Goal: Use online tool/utility: Use online tool/utility

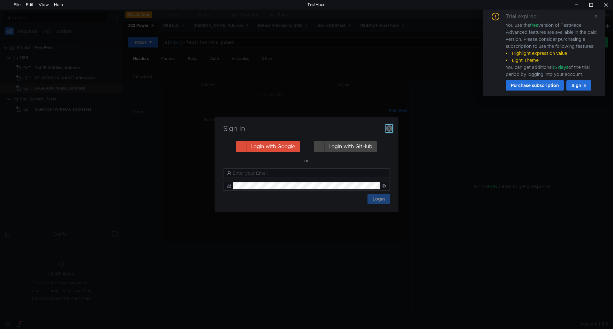
drag, startPoint x: 390, startPoint y: 128, endPoint x: 411, endPoint y: 115, distance: 24.3
click at [390, 128] on icon "button" at bounding box center [389, 128] width 6 height 6
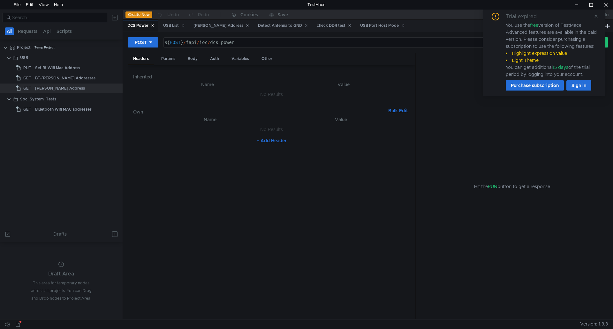
click at [598, 17] on div "Trial expired You use the free version of TestMace. Advanced features are avail…" at bounding box center [543, 52] width 123 height 88
click at [596, 17] on icon at bounding box center [595, 16] width 4 height 4
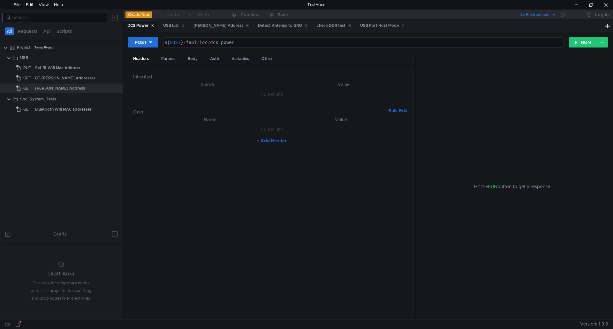
click at [30, 21] on nz-input-group at bounding box center [55, 18] width 105 height 10
click at [36, 18] on input at bounding box center [57, 17] width 91 height 7
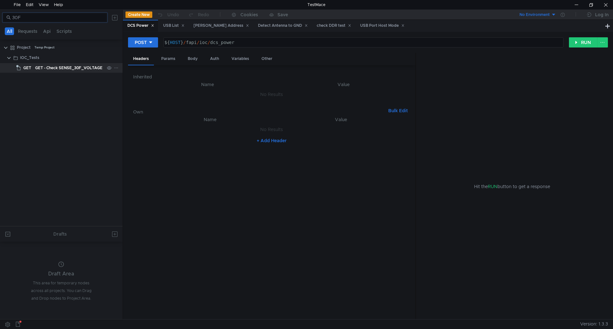
type input "30F"
click at [44, 69] on div "GET - Check SENSE_30F_VOLTAGE" at bounding box center [68, 68] width 67 height 10
click at [587, 42] on button "RUN" at bounding box center [583, 42] width 28 height 10
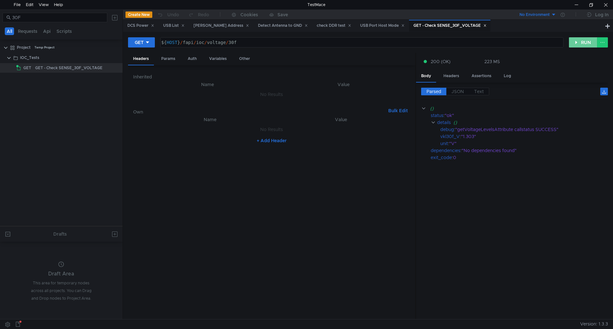
click at [587, 42] on button "RUN" at bounding box center [583, 42] width 28 height 10
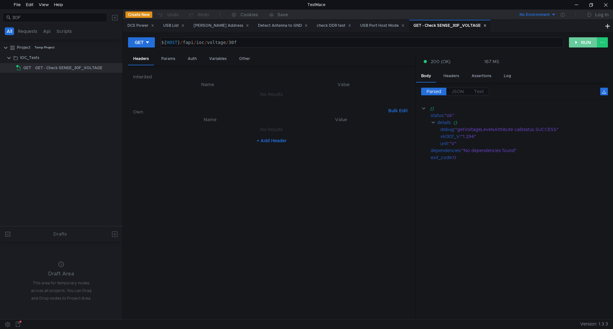
click at [587, 42] on button "RUN" at bounding box center [583, 42] width 28 height 10
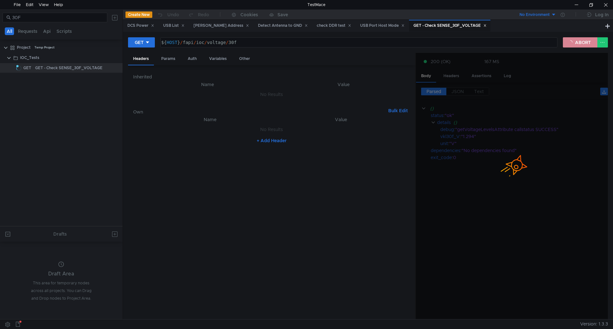
click at [587, 42] on button "ABORT" at bounding box center [579, 42] width 34 height 10
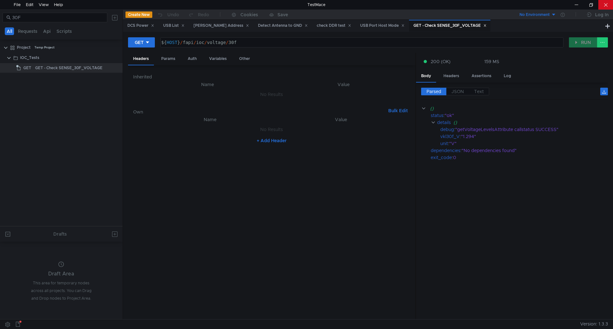
click at [605, 6] on div at bounding box center [605, 5] width 15 height 10
